Goal: Obtain resource: Download file/media

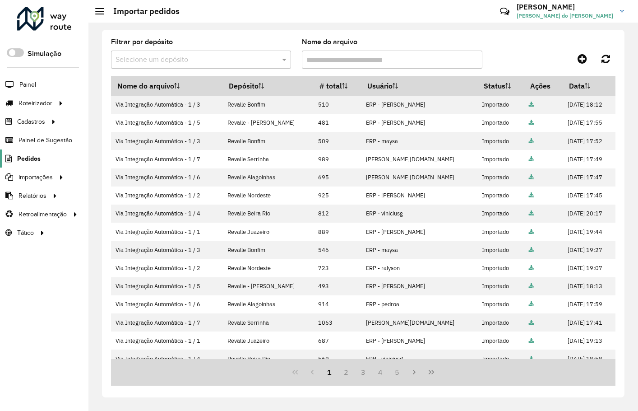
click at [32, 160] on span "Pedidos" at bounding box center [28, 158] width 23 height 9
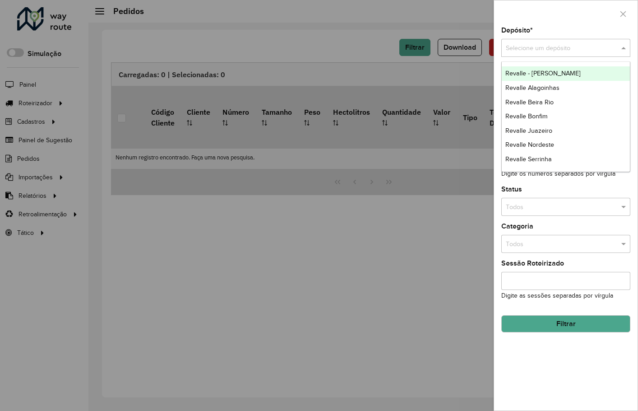
click at [543, 53] on input "text" at bounding box center [557, 48] width 102 height 10
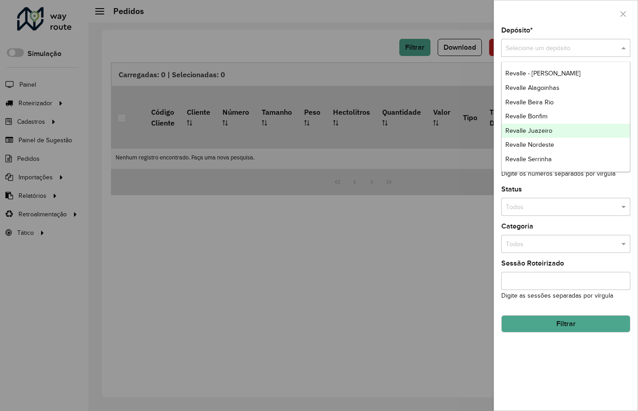
click at [548, 129] on span "Revalle Juazeiro" at bounding box center [528, 130] width 47 height 7
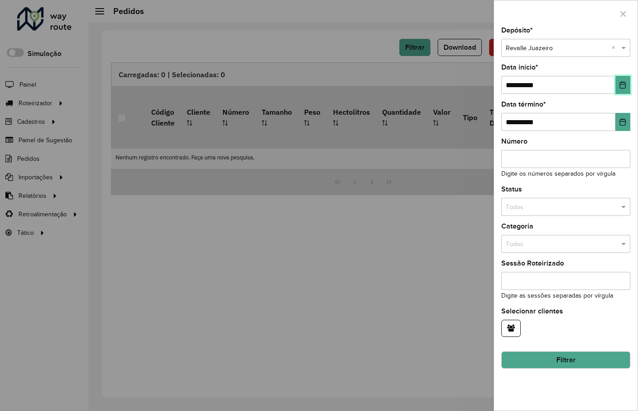
click at [625, 83] on icon "Choose Date" at bounding box center [622, 84] width 7 height 7
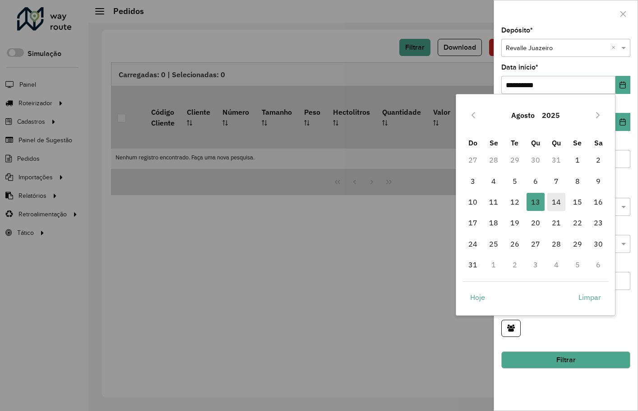
click at [559, 202] on span "14" at bounding box center [556, 202] width 18 height 18
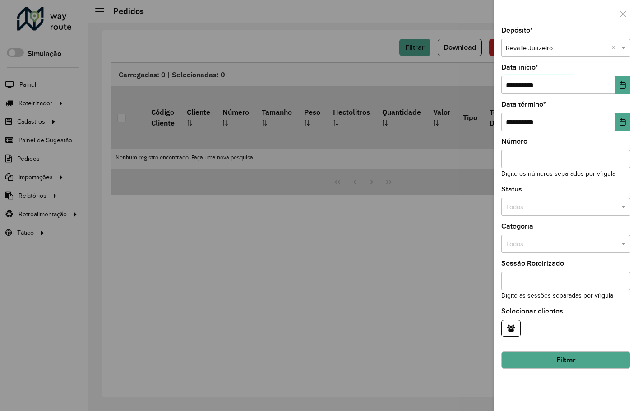
click at [559, 362] on button "Filtrar" at bounding box center [565, 359] width 129 height 17
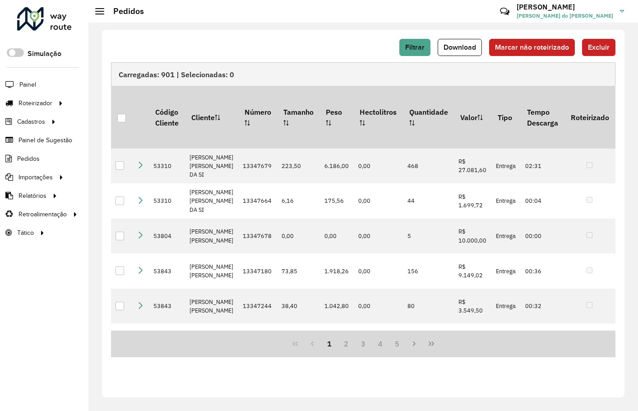
click at [462, 45] on span "Download" at bounding box center [459, 47] width 32 height 8
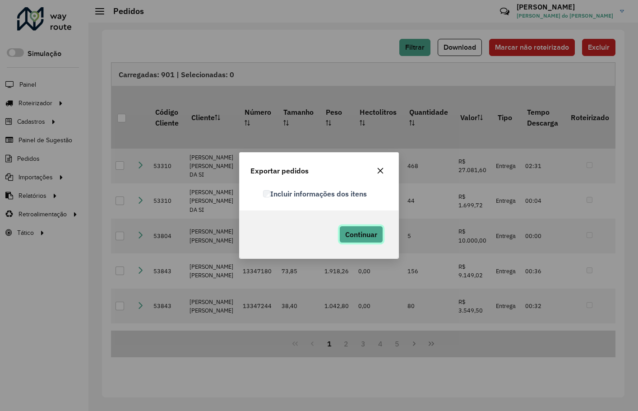
click at [362, 233] on span "Continuar" at bounding box center [361, 234] width 32 height 9
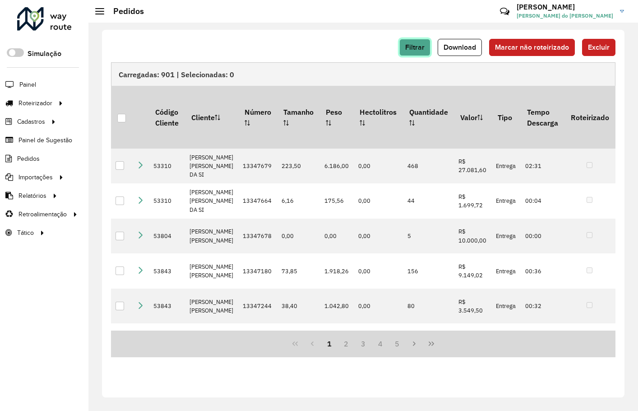
click at [414, 49] on span "Filtrar" at bounding box center [414, 47] width 19 height 8
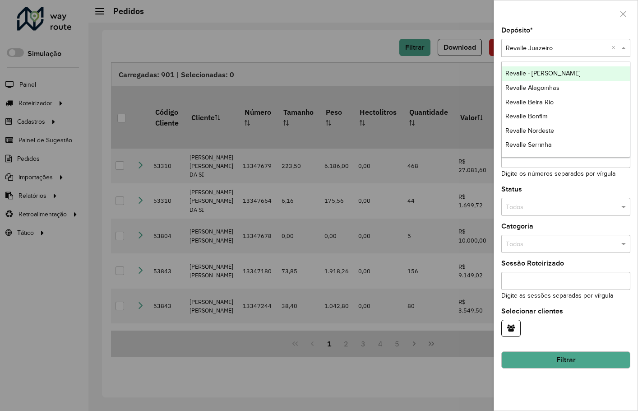
click at [559, 53] on div "Selecione um depósito × Revalle Juazeiro ×" at bounding box center [565, 48] width 129 height 18
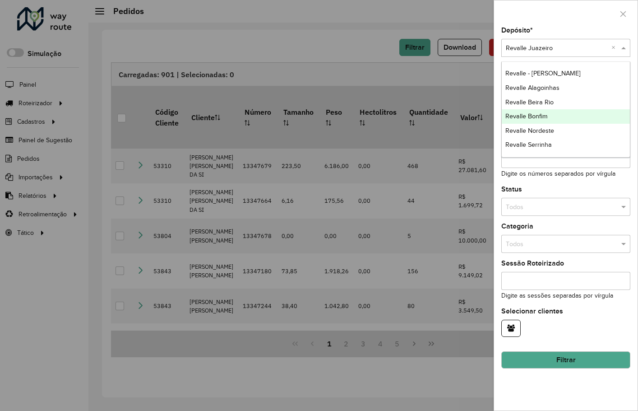
click at [540, 115] on span "Revalle Bonfim" at bounding box center [526, 115] width 42 height 7
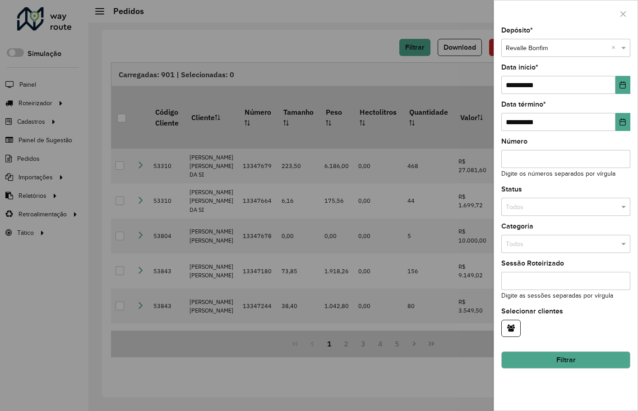
click at [567, 356] on button "Filtrar" at bounding box center [565, 359] width 129 height 17
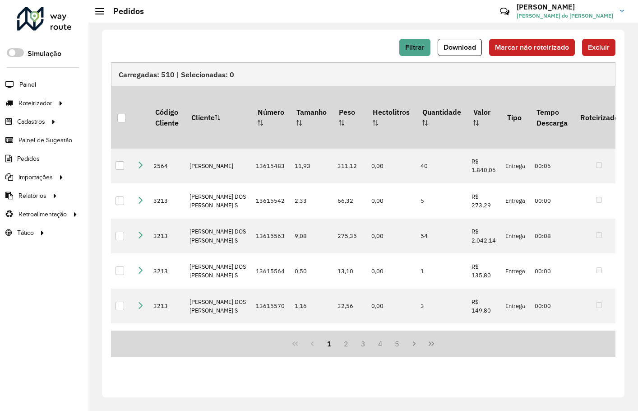
click at [458, 47] on span "Download" at bounding box center [459, 47] width 32 height 8
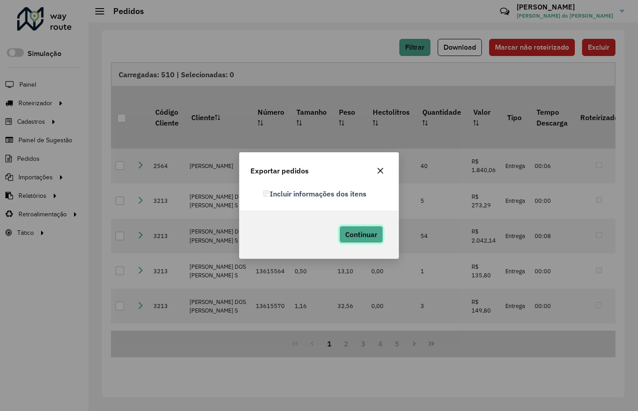
click at [353, 235] on span "Continuar" at bounding box center [361, 234] width 32 height 9
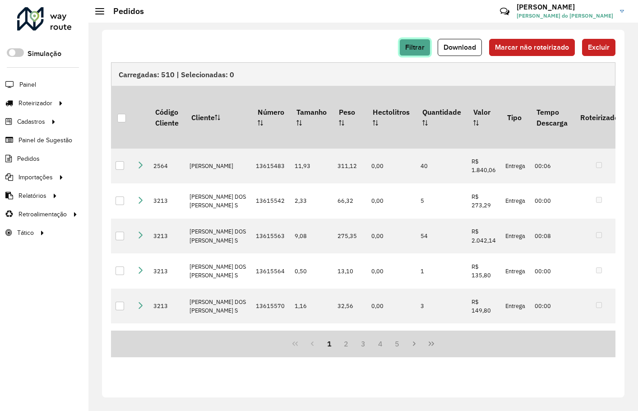
click at [410, 49] on span "Filtrar" at bounding box center [414, 47] width 19 height 8
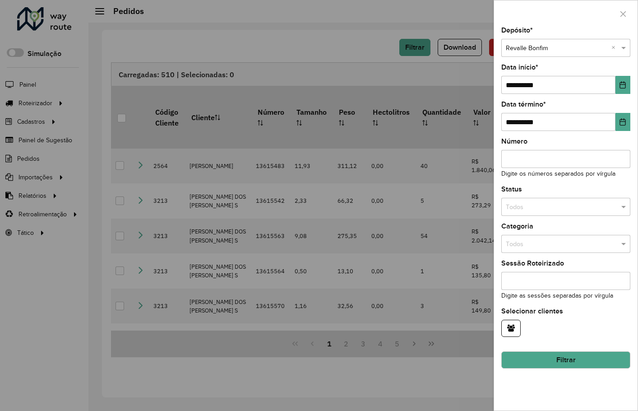
click at [536, 46] on input "text" at bounding box center [557, 48] width 102 height 10
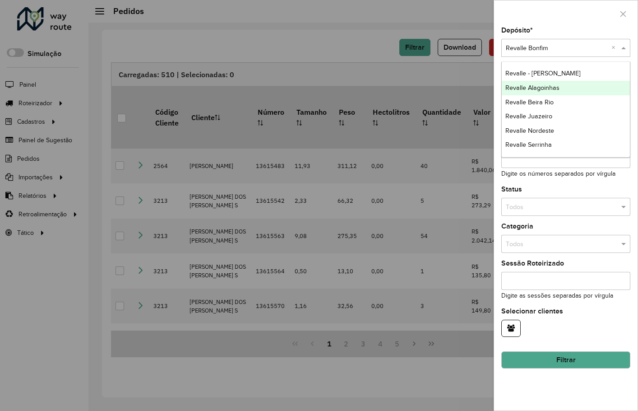
click at [547, 88] on span "Revalle Alagoinhas" at bounding box center [532, 87] width 54 height 7
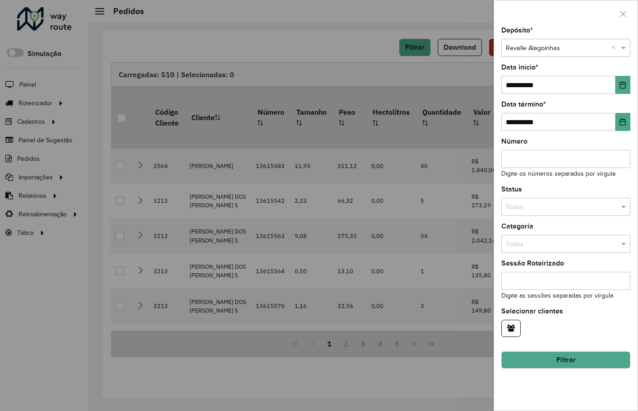
click at [561, 354] on button "Filtrar" at bounding box center [565, 359] width 129 height 17
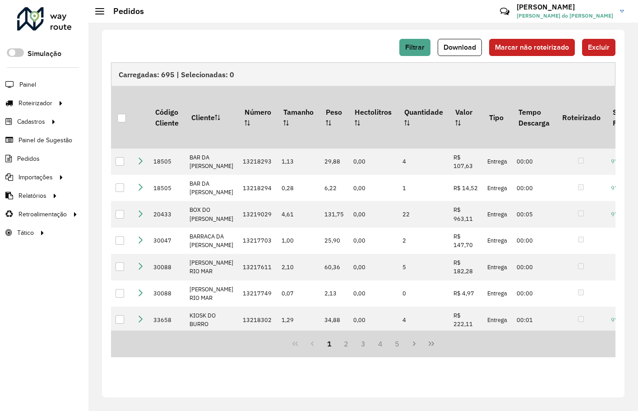
click at [456, 46] on span "Download" at bounding box center [459, 47] width 32 height 8
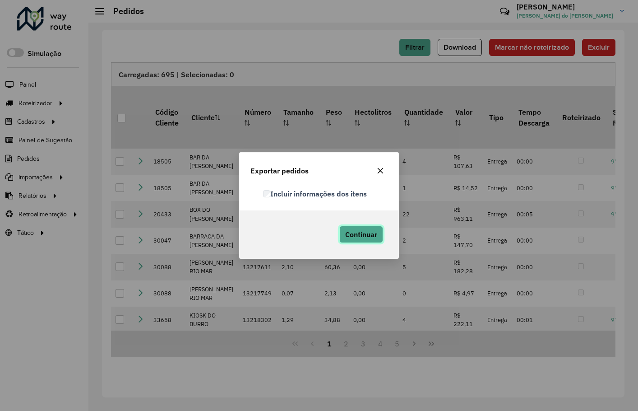
click at [352, 228] on button "Continuar" at bounding box center [361, 234] width 44 height 17
